Goal: Check status: Check status

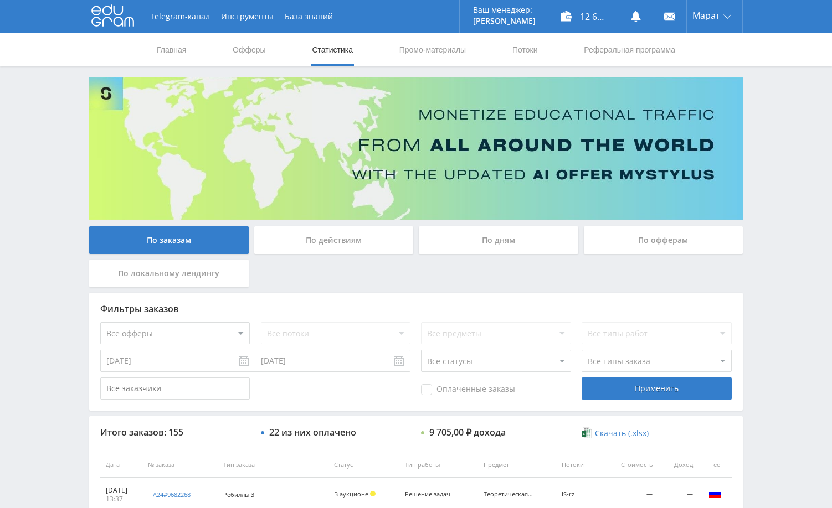
click at [770, 144] on div "Telegram-канал Инструменты База знаний Ваш менеджер: [PERSON_NAME] Alex Online …" at bounding box center [416, 464] width 832 height 929
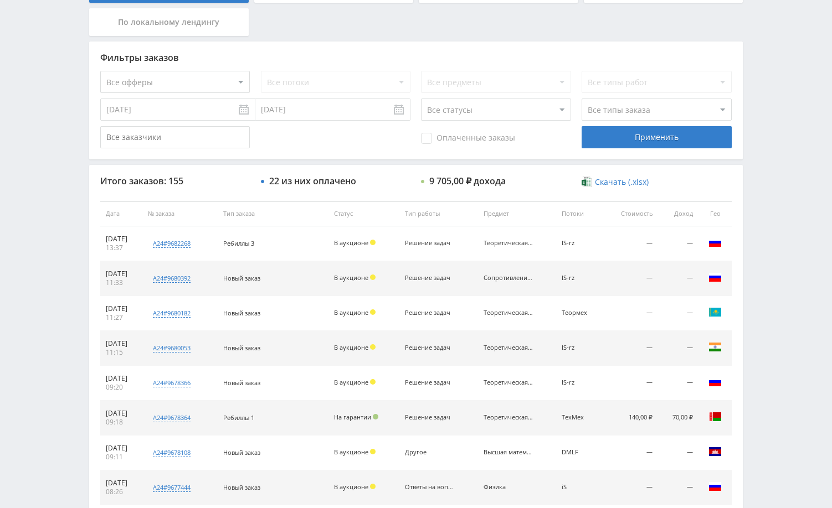
scroll to position [277, 0]
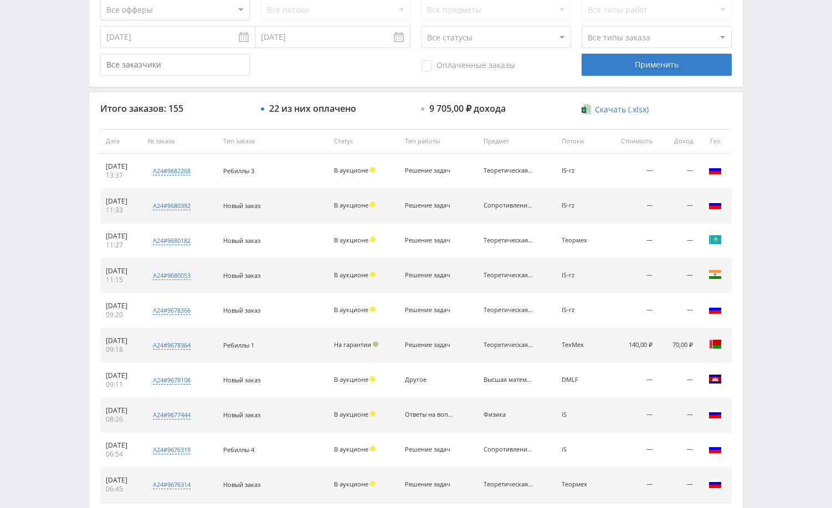
scroll to position [421, 0]
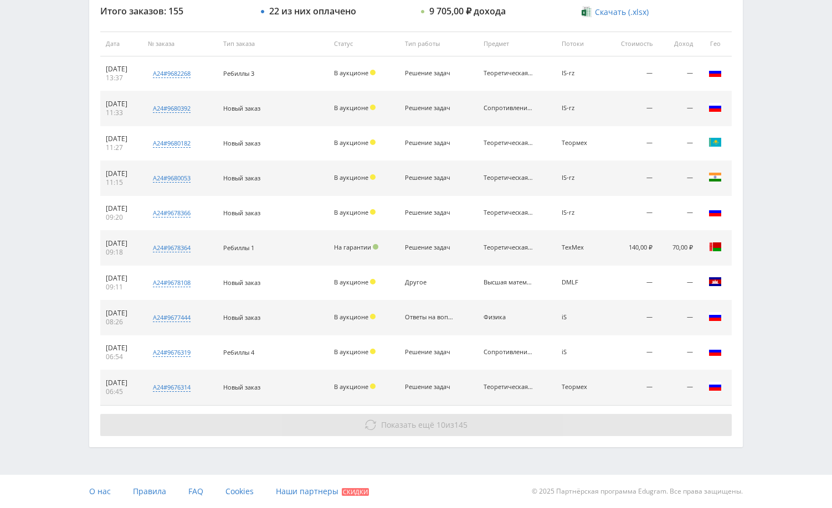
click at [640, 425] on button "Показать ещё 10 из 145" at bounding box center [415, 425] width 631 height 22
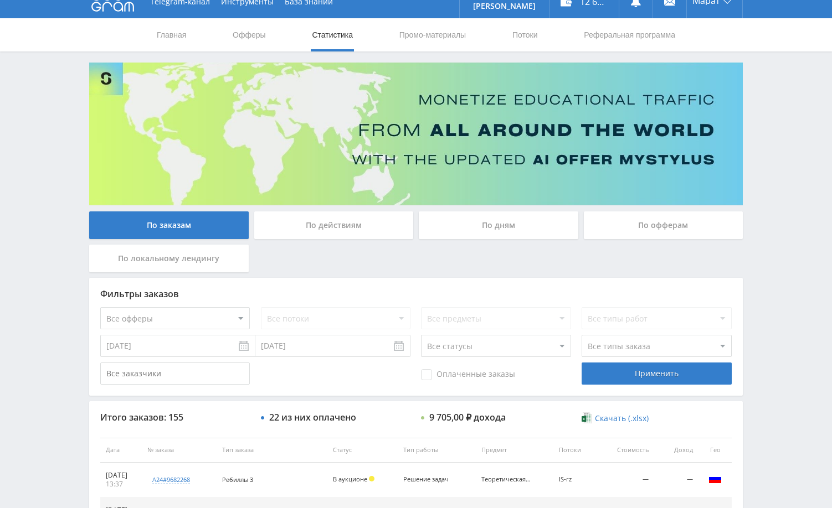
scroll to position [0, 0]
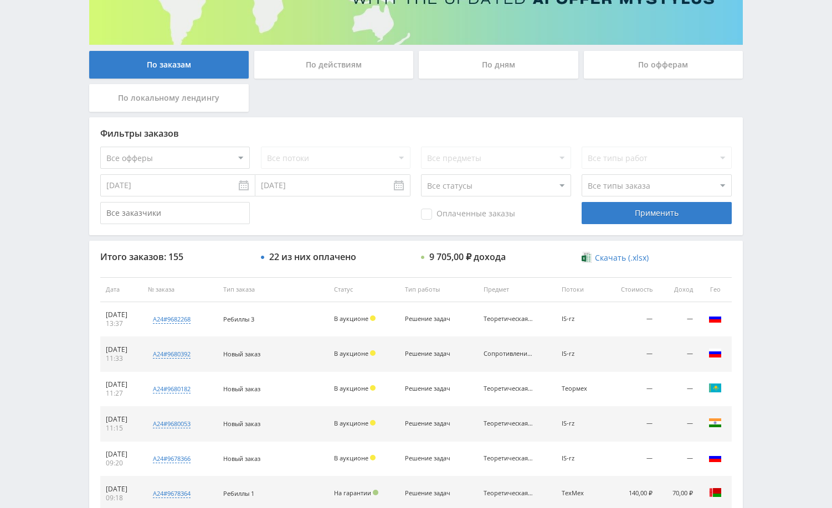
scroll to position [166, 0]
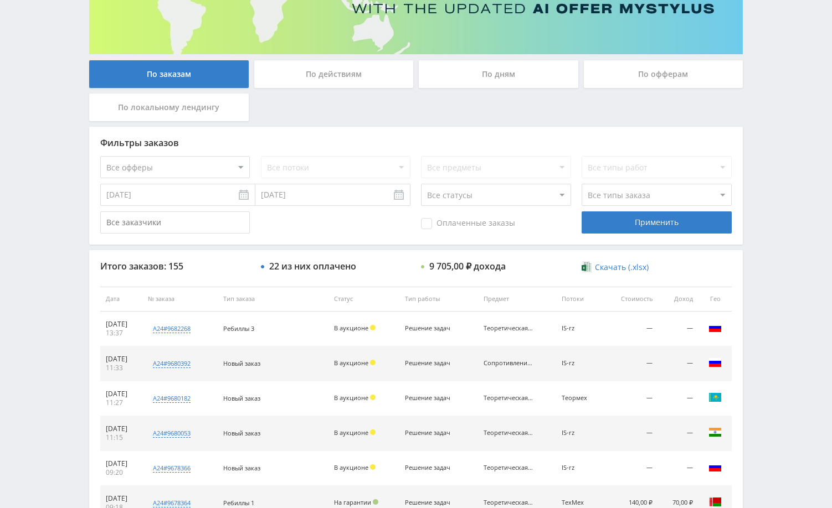
click at [778, 120] on div "Telegram-канал Инструменты База знаний Ваш менеджер: [PERSON_NAME] Online @edug…" at bounding box center [416, 298] width 832 height 929
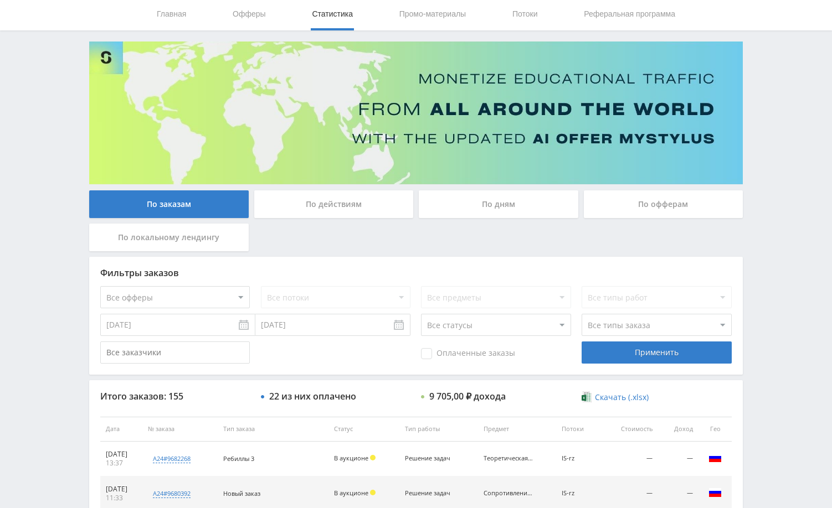
scroll to position [55, 0]
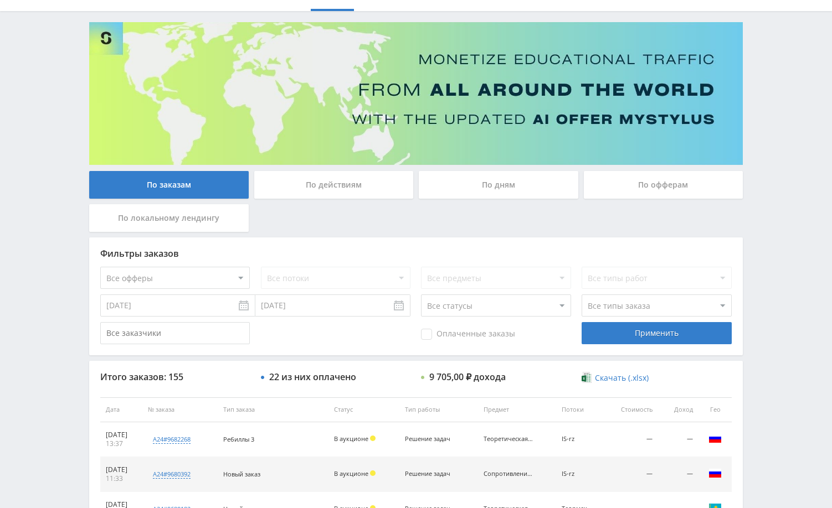
click at [212, 338] on input "text" at bounding box center [174, 333] width 149 height 22
paste input "7356550"
click at [626, 331] on div "Применить" at bounding box center [655, 333] width 149 height 22
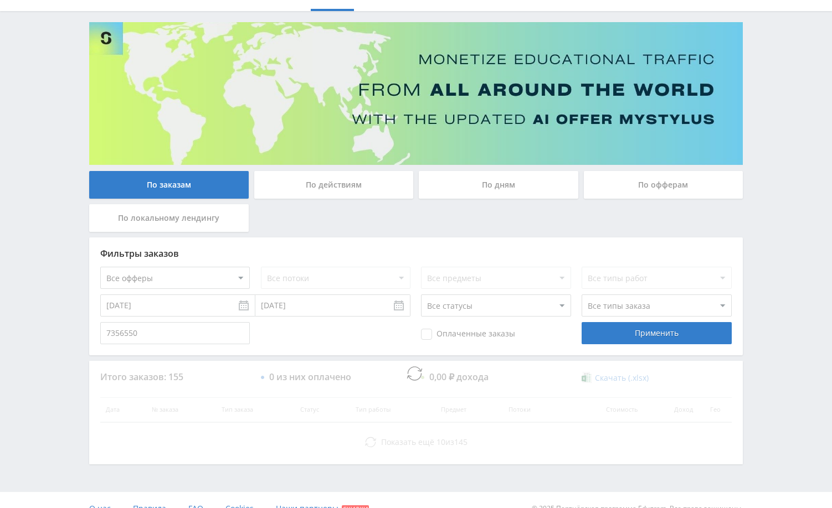
scroll to position [0, 0]
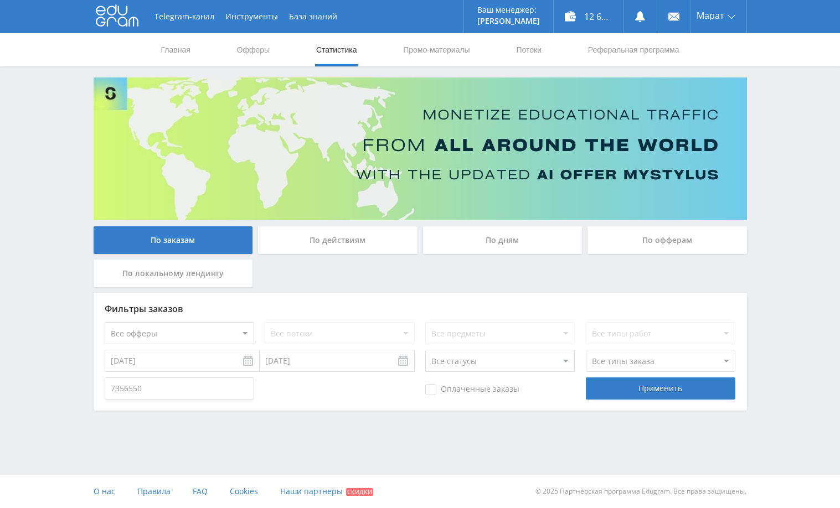
drag, startPoint x: 207, startPoint y: 389, endPoint x: 81, endPoint y: 388, distance: 126.2
click at [81, 388] on div "Telegram-канал Инструменты База знаний Ваш менеджер: [PERSON_NAME] Online @edug…" at bounding box center [420, 236] width 840 height 472
paste input "user"
type input "user7356550"
click at [633, 381] on div "Применить" at bounding box center [660, 389] width 149 height 22
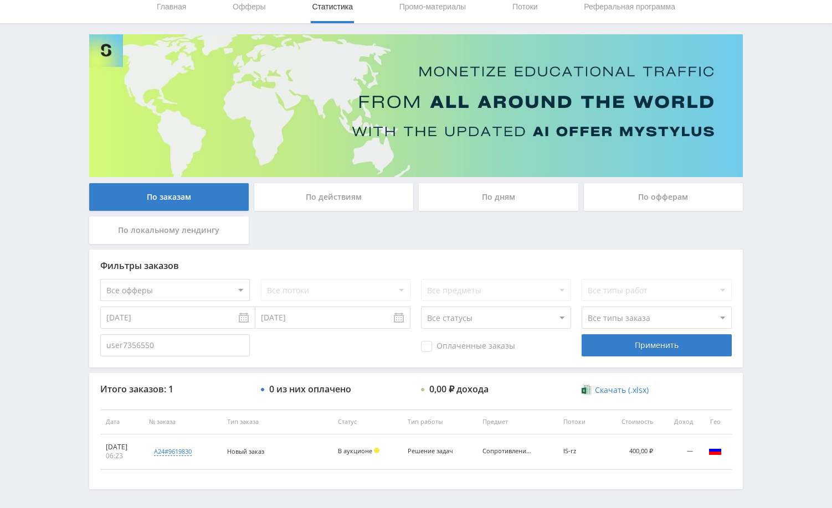
scroll to position [85, 0]
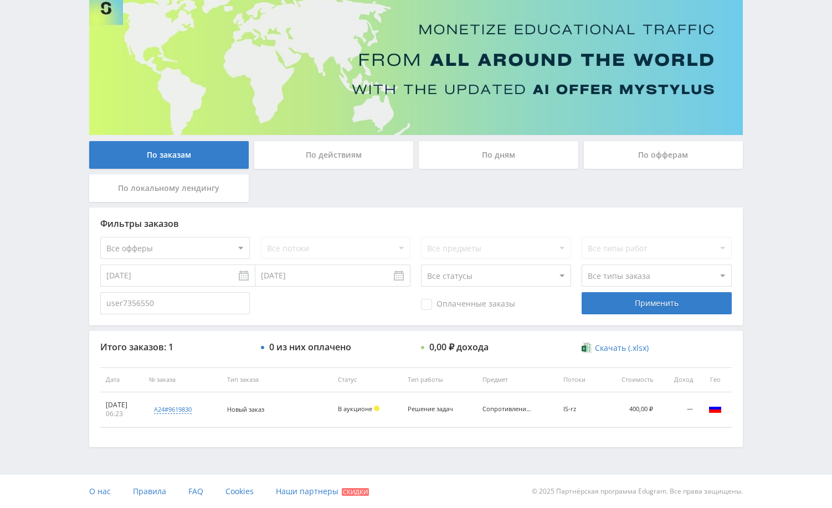
click at [763, 422] on div "Telegram-канал Инструменты База знаний Ваш менеджер: [PERSON_NAME] Alex Online …" at bounding box center [416, 211] width 832 height 593
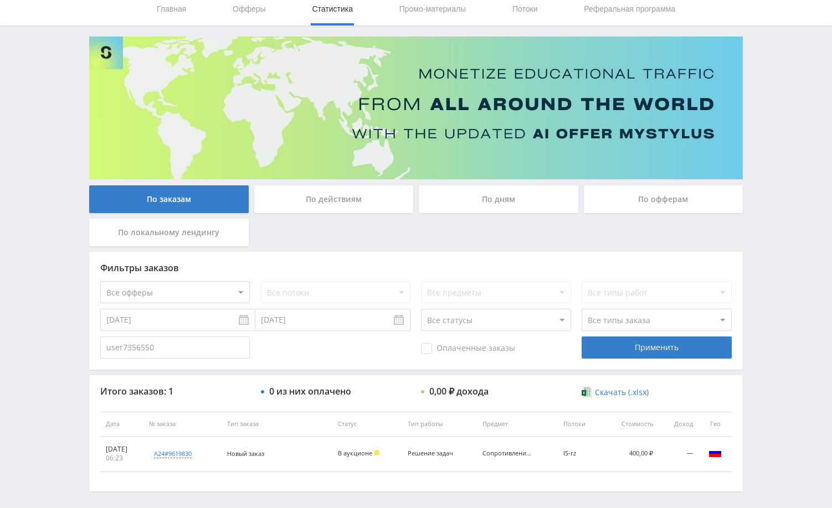
scroll to position [0, 0]
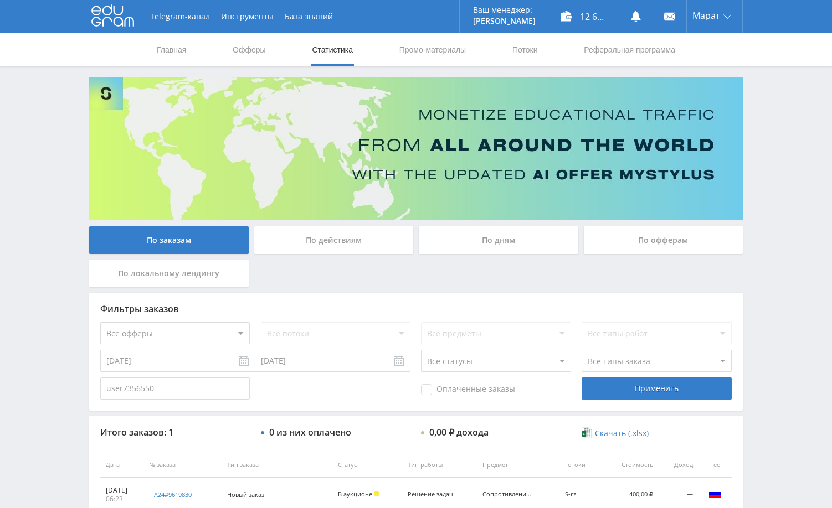
drag, startPoint x: 777, startPoint y: 99, endPoint x: 774, endPoint y: 83, distance: 16.3
click at [777, 98] on div "Telegram-канал Инструменты База знаний Ваш менеджер: [PERSON_NAME] Alex Online …" at bounding box center [416, 296] width 832 height 593
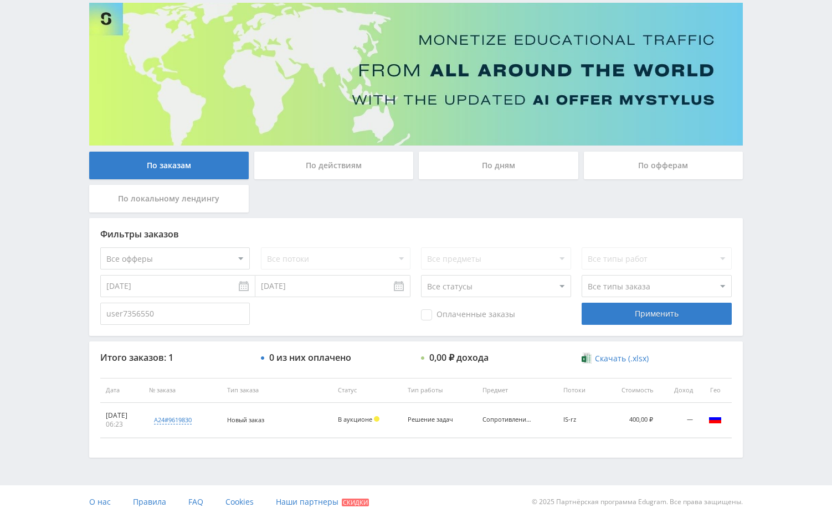
scroll to position [85, 0]
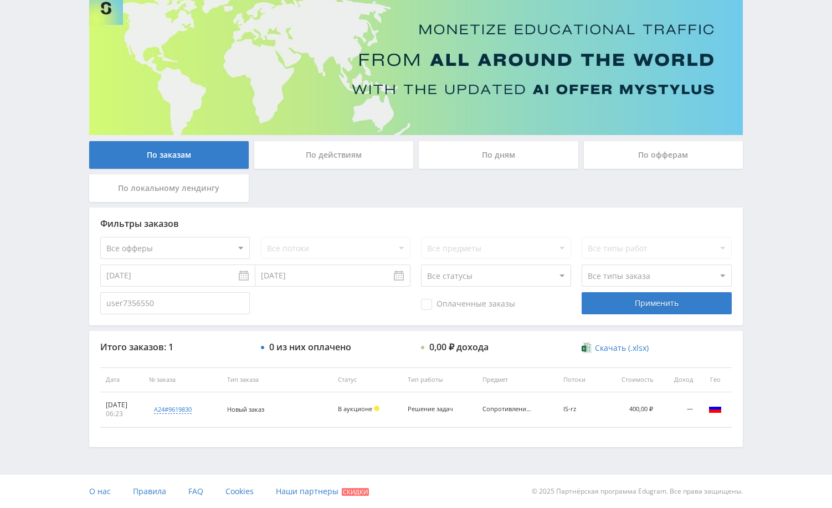
click at [771, 342] on div "Telegram-канал Инструменты База знаний Ваш менеджер: [PERSON_NAME] Alex Online …" at bounding box center [416, 211] width 832 height 593
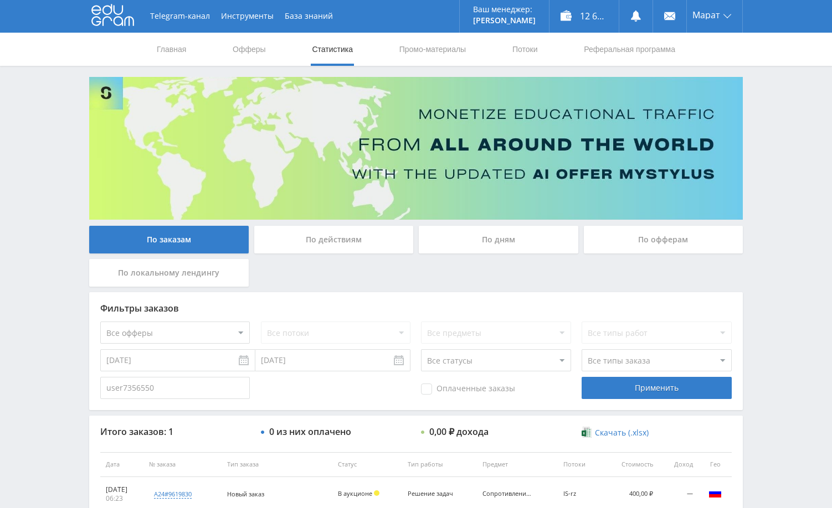
scroll to position [0, 0]
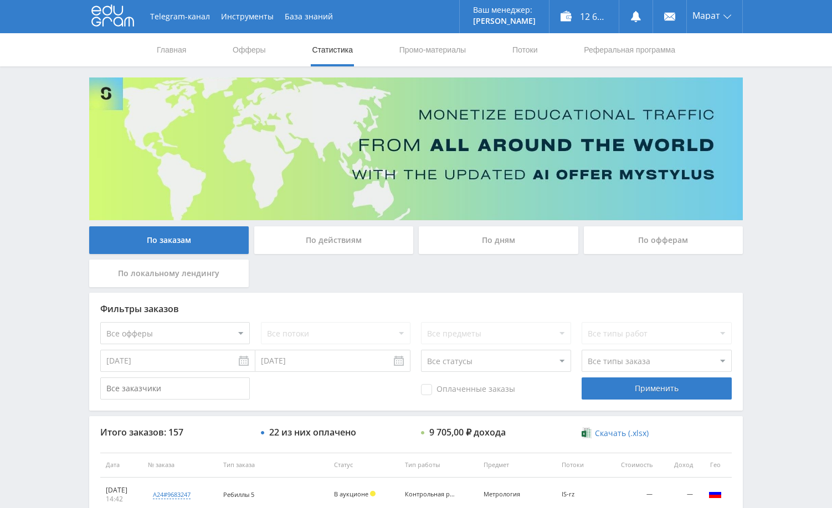
click at [784, 145] on div "Telegram-канал Инструменты База знаний Ваш менеджер: [PERSON_NAME] Online @edug…" at bounding box center [416, 464] width 832 height 929
